Goal: Register for event/course

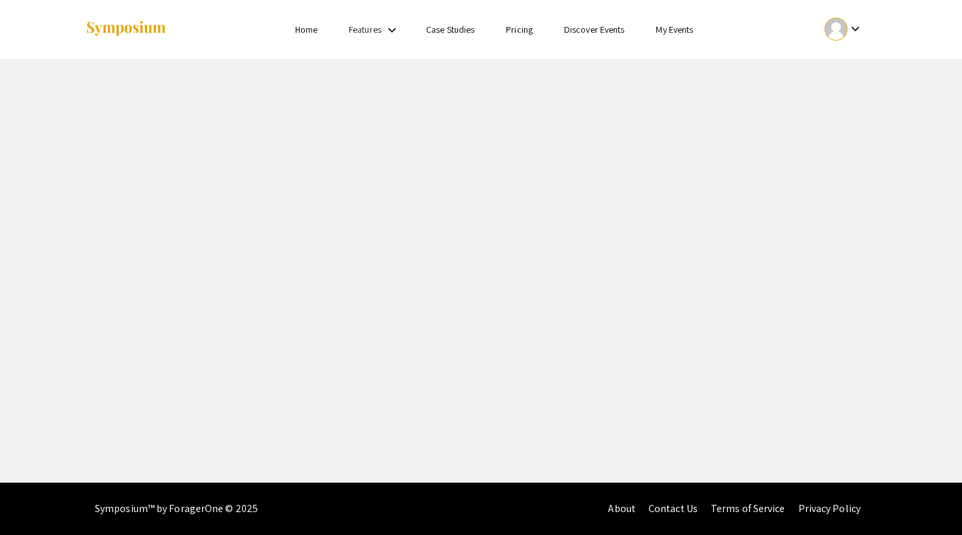
scroll to position [1, 0]
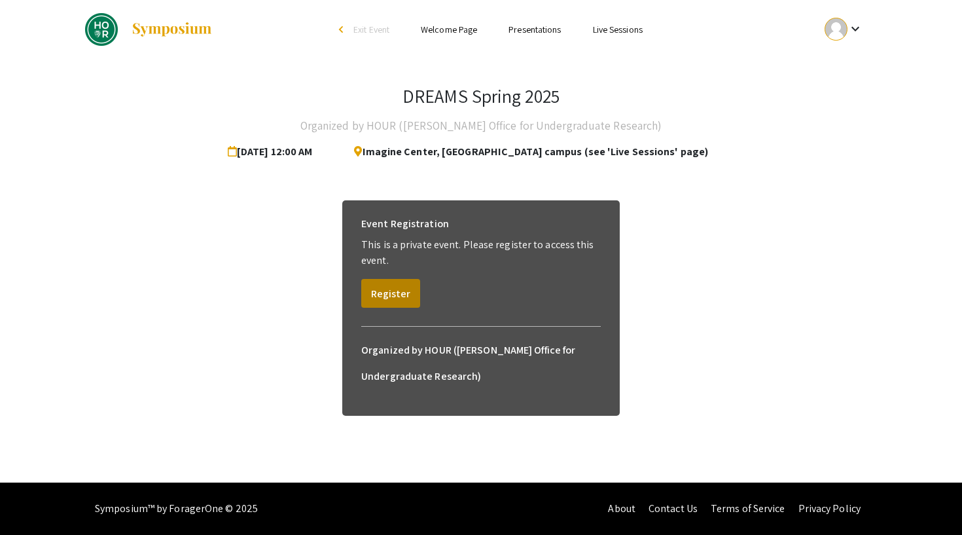
click at [409, 292] on button "Register" at bounding box center [390, 293] width 59 height 29
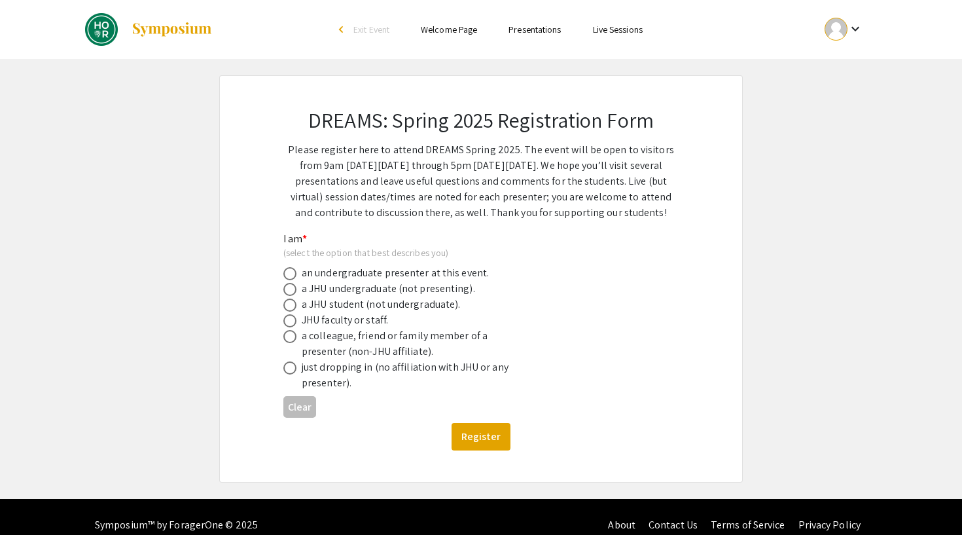
click at [369, 275] on div "an undergraduate presenter at this event." at bounding box center [395, 273] width 187 height 16
click at [292, 293] on span at bounding box center [289, 289] width 13 height 13
click at [292, 293] on input "radio" at bounding box center [289, 289] width 13 height 13
radio input "true"
click at [498, 435] on button "Register" at bounding box center [481, 436] width 59 height 27
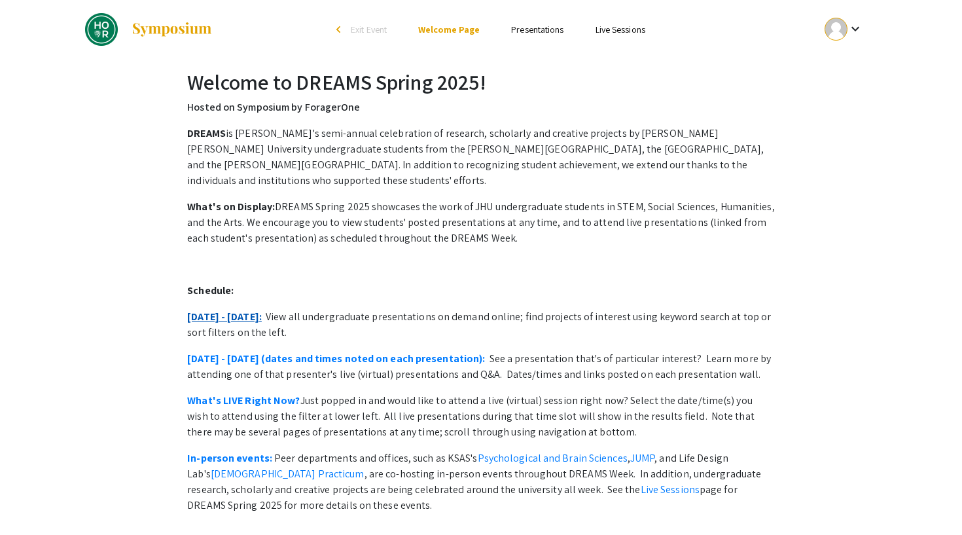
click at [229, 310] on link "[DATE] - [DATE]:" at bounding box center [224, 317] width 75 height 14
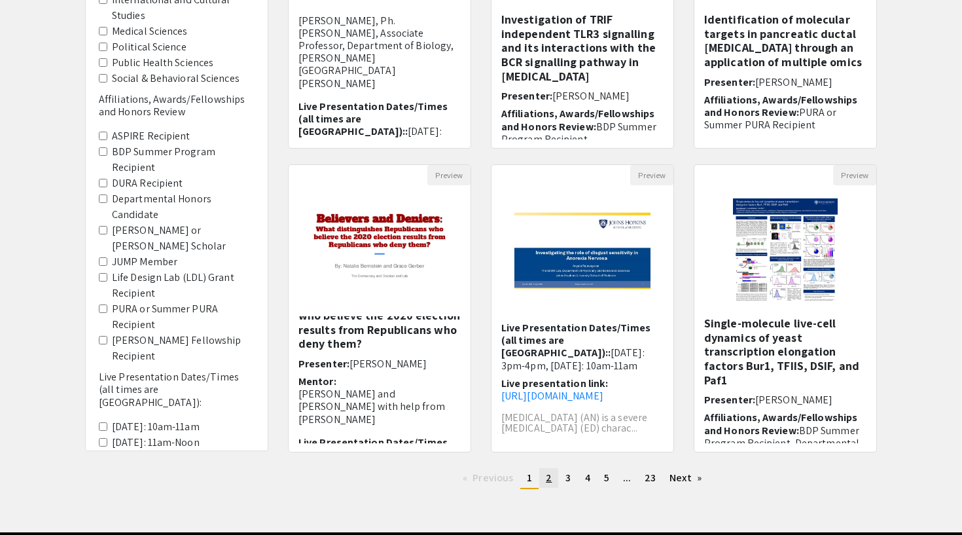
scroll to position [139, 0]
click at [550, 477] on span "2" at bounding box center [549, 478] width 6 height 14
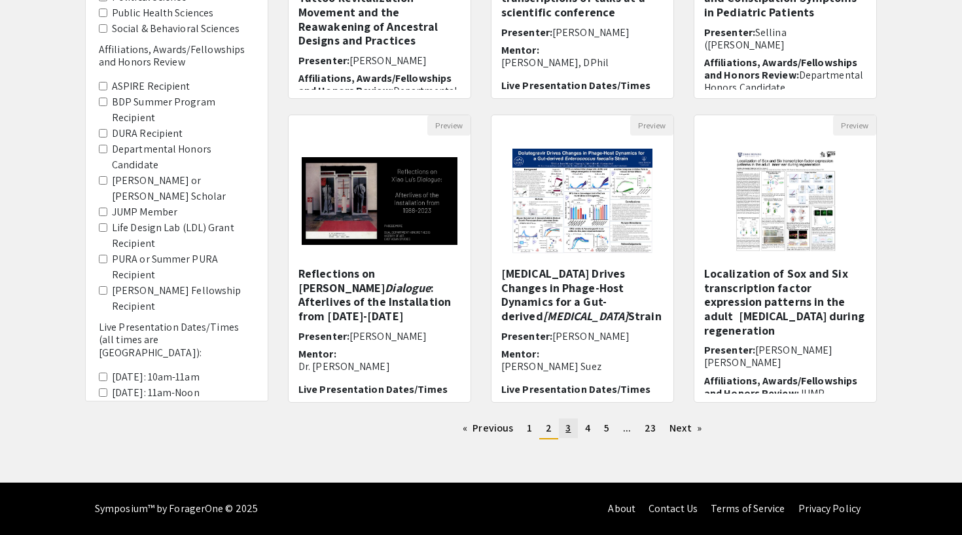
scroll to position [333, 0]
click at [571, 426] on link "page 3" at bounding box center [568, 428] width 18 height 20
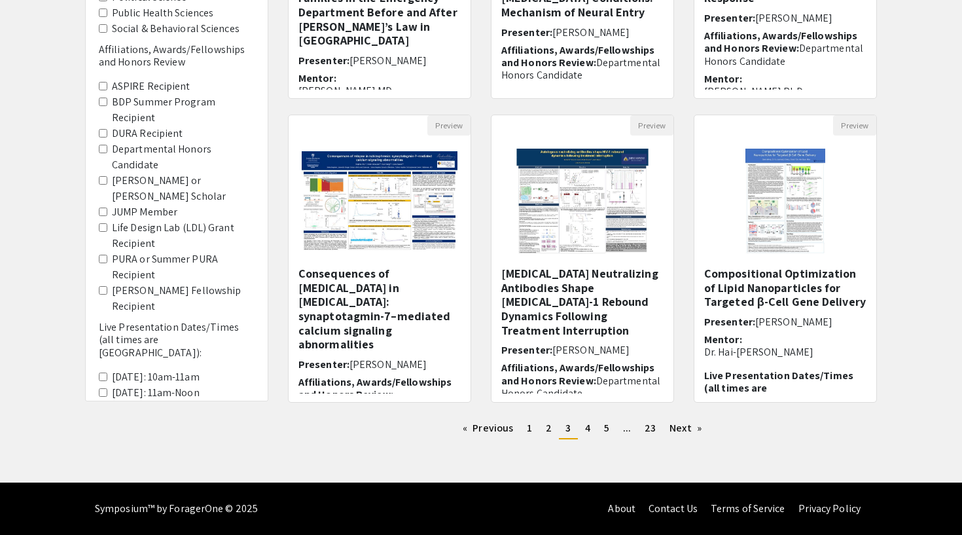
scroll to position [333, 0]
click at [587, 429] on span "4" at bounding box center [587, 428] width 5 height 14
